Goal: Connect with others: Connect with other users

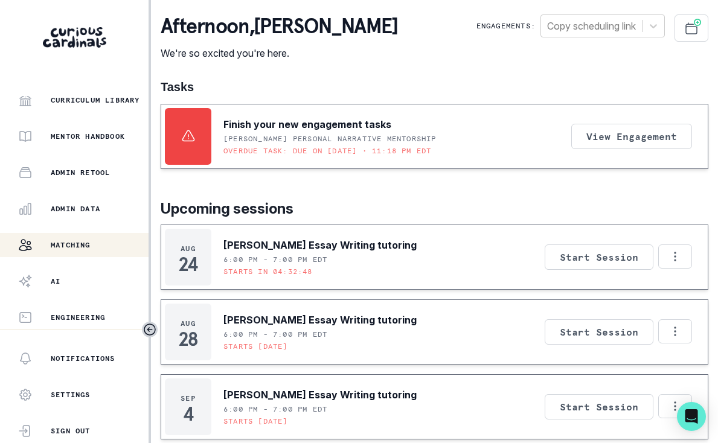
scroll to position [298, 0]
click at [51, 244] on p "Matching" at bounding box center [71, 245] width 40 height 10
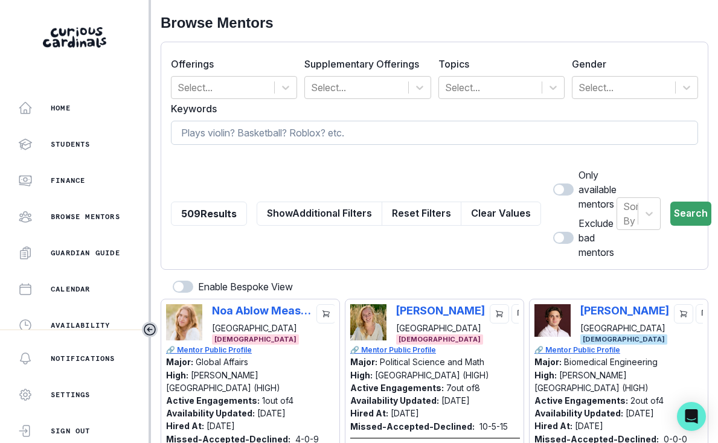
click at [342, 143] on input at bounding box center [434, 133] width 527 height 24
type input "dad"
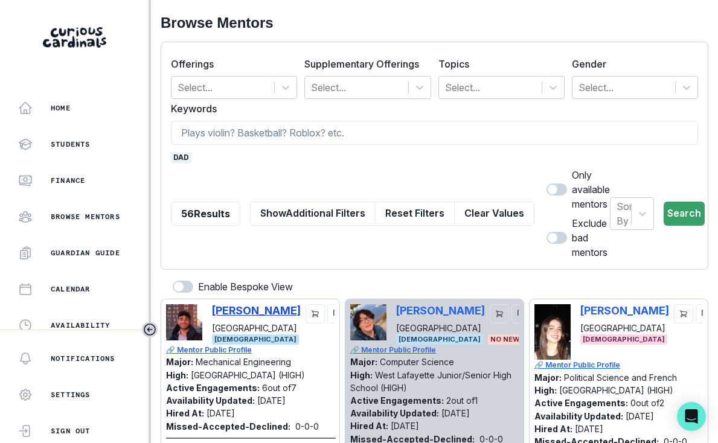
click at [252, 307] on p "[PERSON_NAME]" at bounding box center [256, 310] width 89 height 13
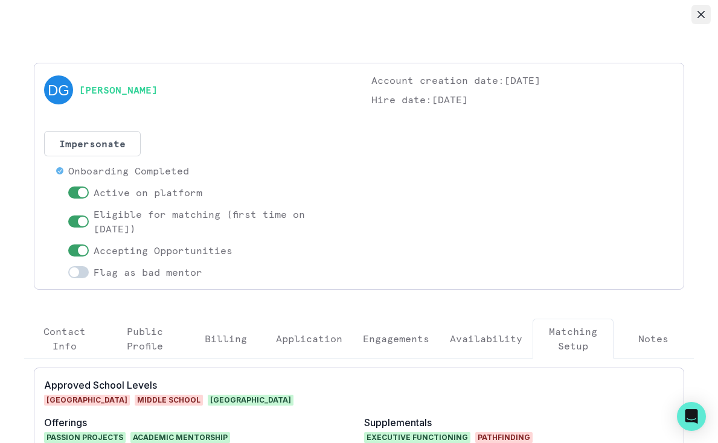
click at [696, 20] on button "Close" at bounding box center [700, 14] width 19 height 19
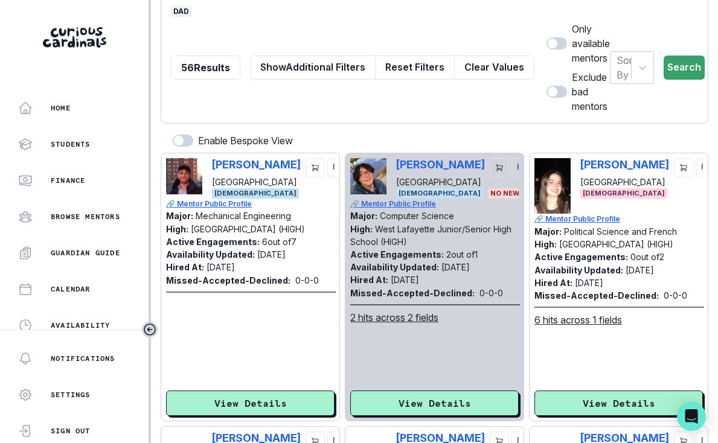
scroll to position [148, 0]
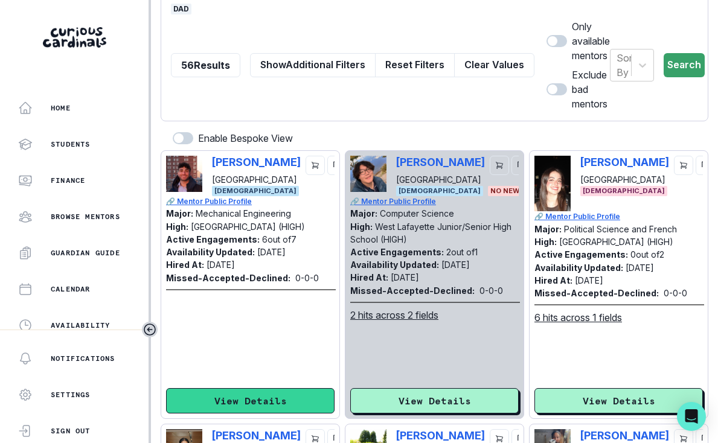
click at [246, 409] on button "View Details" at bounding box center [250, 400] width 168 height 25
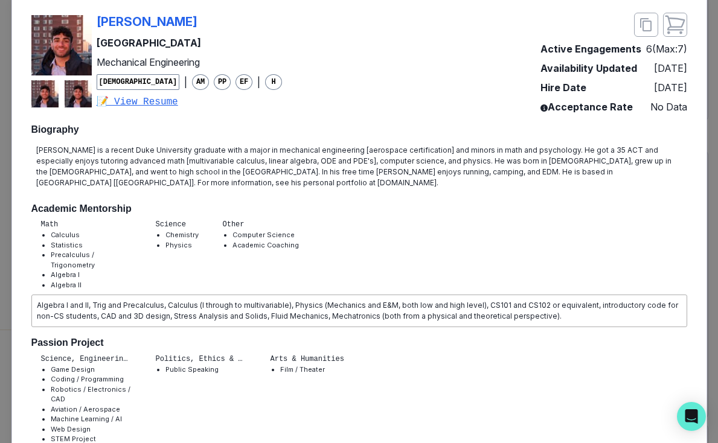
scroll to position [0, 0]
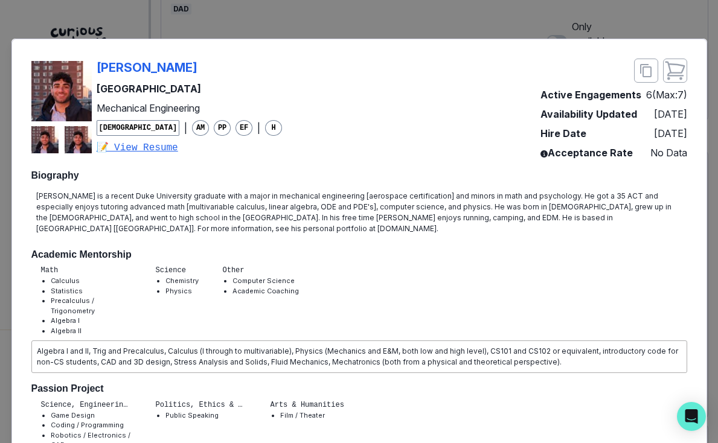
click at [331, 16] on div "[PERSON_NAME] [PERSON_NAME] University Mechanical Engineering [DEMOGRAPHIC_DATA…" at bounding box center [359, 221] width 718 height 443
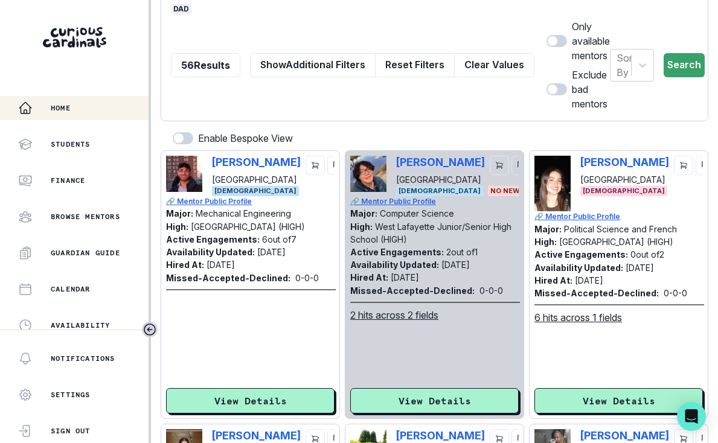
click at [92, 102] on div "Home" at bounding box center [83, 108] width 130 height 14
